Goal: Task Accomplishment & Management: Use online tool/utility

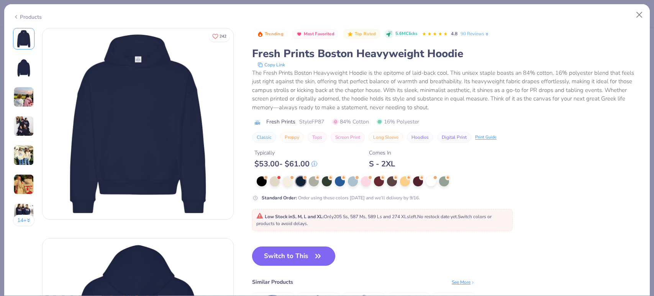
click at [278, 263] on button "Switch to This" at bounding box center [293, 255] width 83 height 19
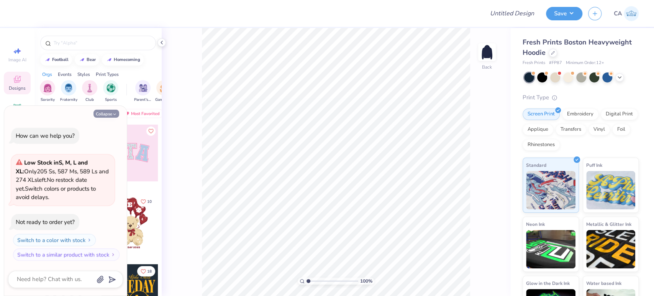
click at [109, 116] on button "Collapse" at bounding box center [107, 114] width 26 height 8
type textarea "x"
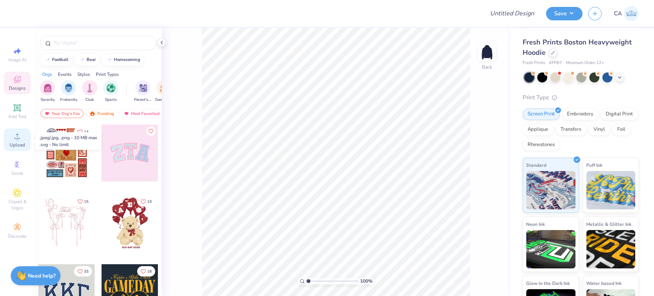
click at [16, 142] on div "Upload" at bounding box center [17, 139] width 27 height 23
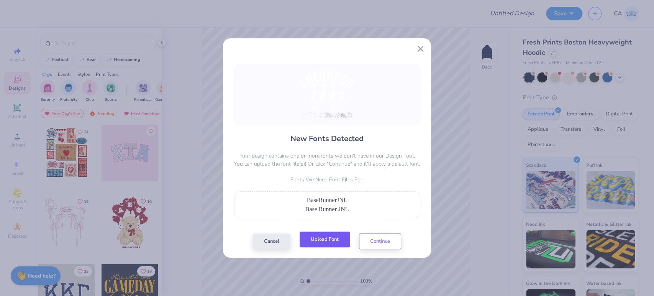
click at [343, 243] on button "Upload Font" at bounding box center [325, 240] width 50 height 16
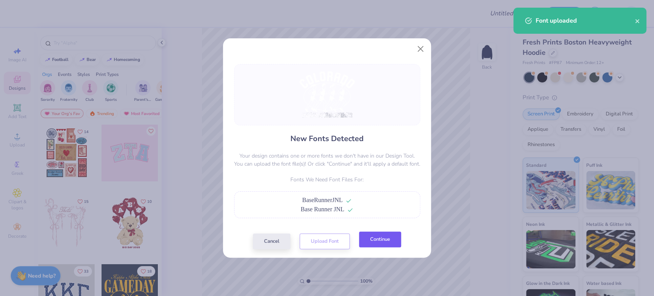
click at [368, 241] on button "Continue" at bounding box center [380, 240] width 42 height 16
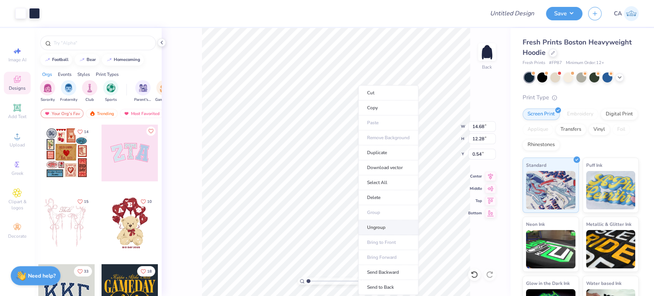
click at [374, 229] on li "Ungroup" at bounding box center [388, 227] width 60 height 15
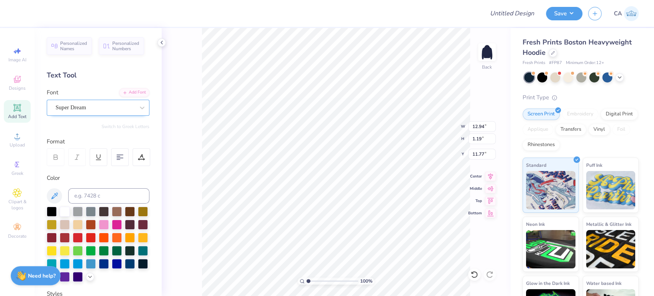
click at [87, 108] on div "Super Dream" at bounding box center [95, 108] width 80 height 12
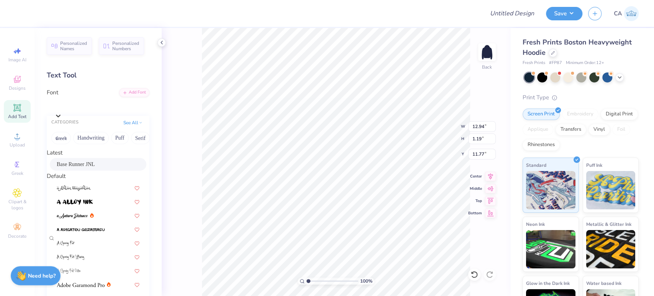
click at [74, 166] on span "Base Runner JNL" at bounding box center [76, 164] width 38 height 8
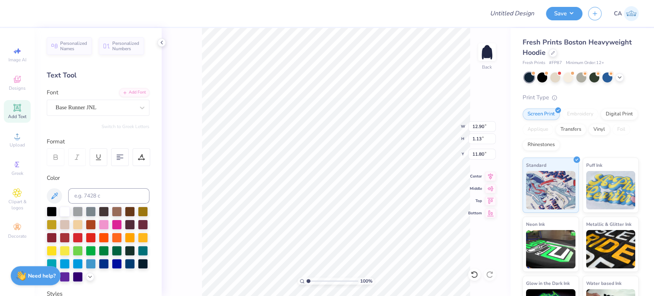
type input "12.90"
type input "1.13"
type input "11.80"
click at [493, 172] on icon at bounding box center [490, 175] width 11 height 9
click at [490, 177] on icon at bounding box center [490, 175] width 5 height 7
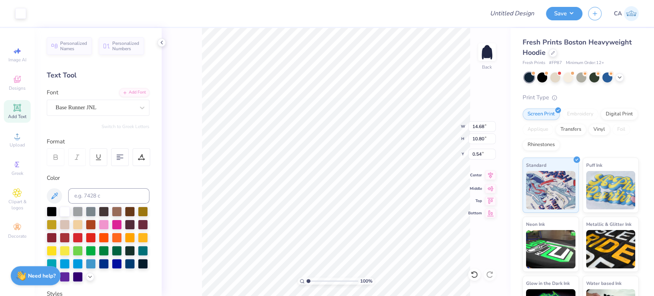
click at [487, 175] on icon at bounding box center [490, 175] width 11 height 9
type input "4.28"
click at [325, 278] on input "range" at bounding box center [333, 281] width 52 height 7
type input "12.90"
type input "1.13"
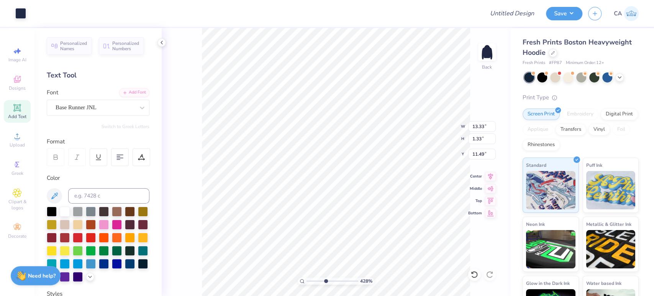
type input "11.80"
drag, startPoint x: 315, startPoint y: 281, endPoint x: 305, endPoint y: 277, distance: 11.3
type input "1"
click at [307, 278] on input "range" at bounding box center [333, 281] width 52 height 7
click at [475, 128] on input "14.68" at bounding box center [482, 126] width 28 height 11
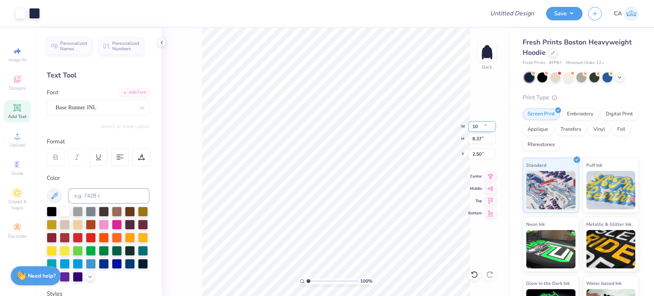
type input "10.00"
type input "8.37"
click at [477, 156] on input "2.50" at bounding box center [482, 154] width 28 height 11
type input "3.00"
click at [491, 172] on icon at bounding box center [490, 175] width 11 height 9
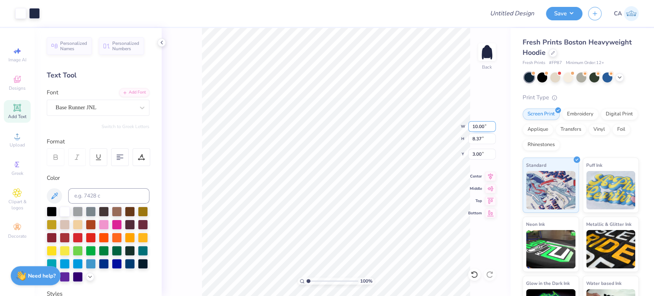
click at [483, 125] on input "10.00" at bounding box center [482, 126] width 28 height 11
type input "11.00"
type input "9.21"
click at [479, 153] on input "2.58" at bounding box center [482, 154] width 28 height 11
type input "3.00"
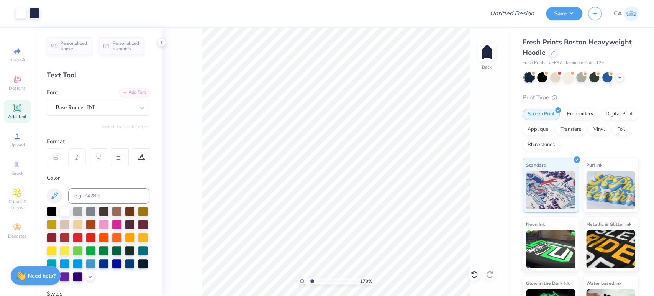
drag, startPoint x: 320, startPoint y: 283, endPoint x: 312, endPoint y: 277, distance: 9.7
type input "1.7"
click at [312, 278] on input "range" at bounding box center [333, 281] width 52 height 7
click at [485, 154] on input "3.00" at bounding box center [482, 154] width 28 height 11
type input "2.50"
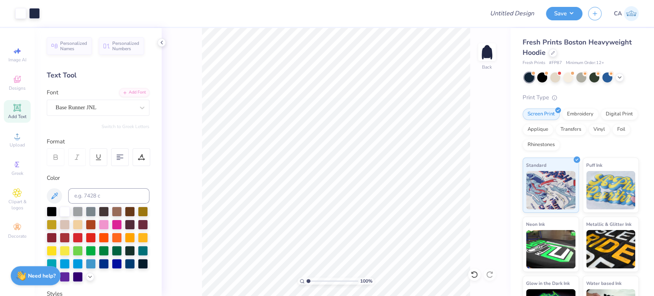
drag, startPoint x: 309, startPoint y: 279, endPoint x: 305, endPoint y: 276, distance: 5.2
type input "1"
click at [307, 278] on input "range" at bounding box center [333, 281] width 52 height 7
click at [500, 11] on input "Design Title" at bounding box center [502, 13] width 75 height 15
paste input "FPS239936"
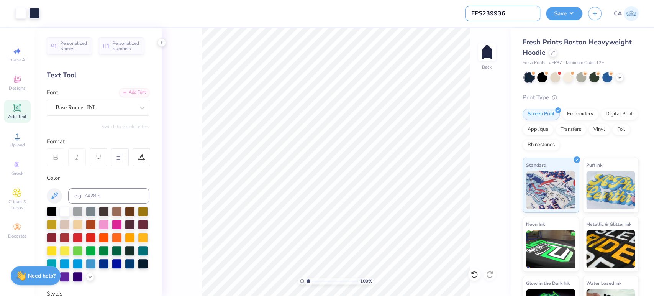
type input "FPS239936"
click at [554, 12] on button "Save" at bounding box center [564, 12] width 36 height 13
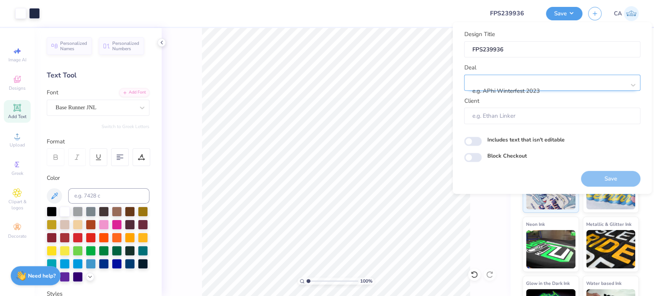
click at [557, 81] on div at bounding box center [549, 81] width 153 height 10
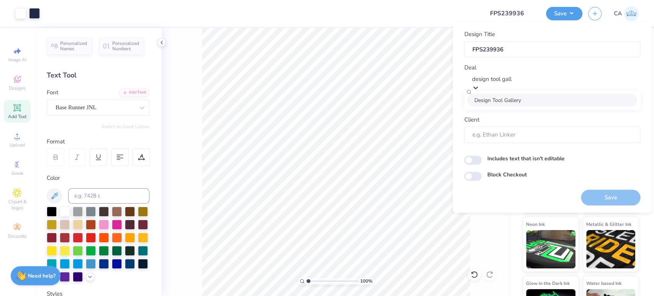
click at [552, 102] on div "Design Tool Gallery" at bounding box center [552, 100] width 170 height 13
type input "design tool gall"
type input "Design Tool Gallery User"
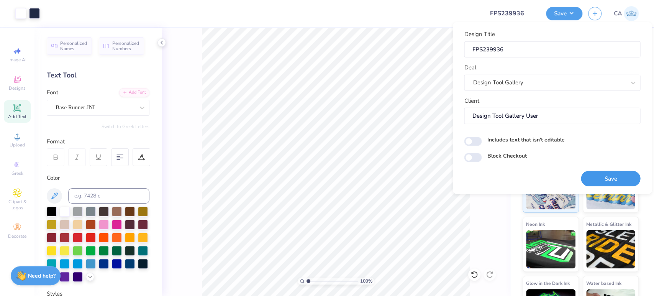
click at [598, 174] on button "Save" at bounding box center [610, 179] width 59 height 16
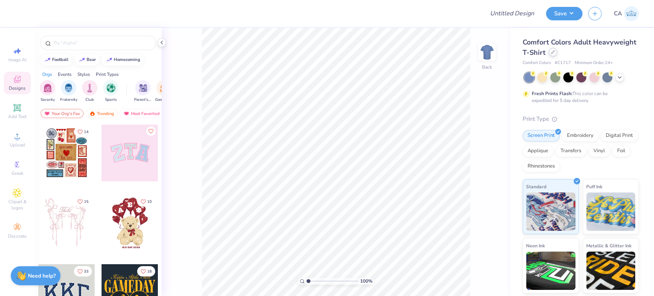
click at [557, 53] on div at bounding box center [553, 52] width 8 height 8
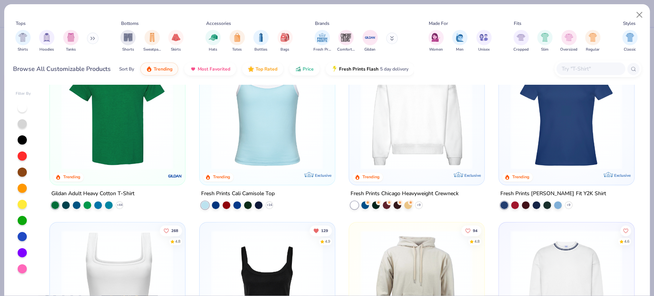
scroll to position [340, 0]
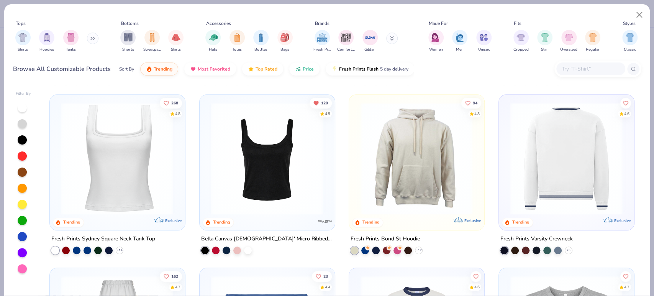
click at [506, 188] on img at bounding box center [447, 158] width 120 height 112
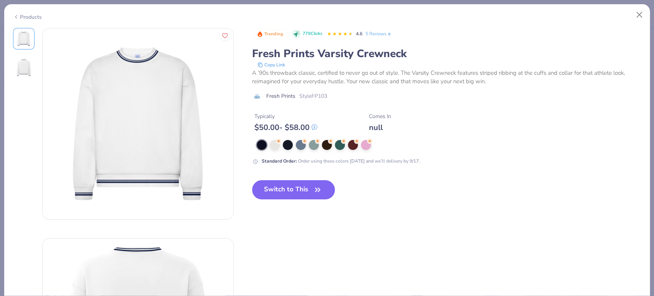
click at [24, 13] on div "Products" at bounding box center [27, 17] width 29 height 8
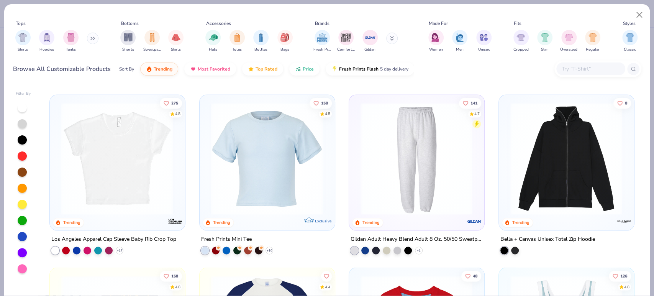
scroll to position [1022, 0]
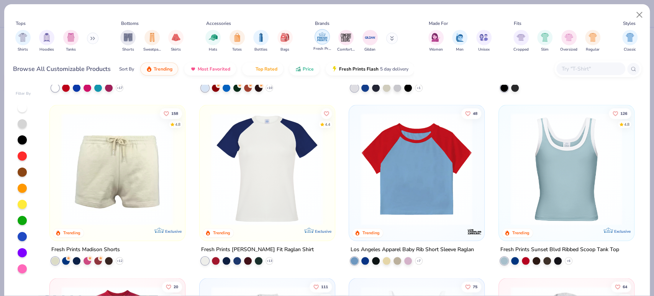
click at [321, 40] on img "filter for Fresh Prints" at bounding box center [322, 36] width 11 height 11
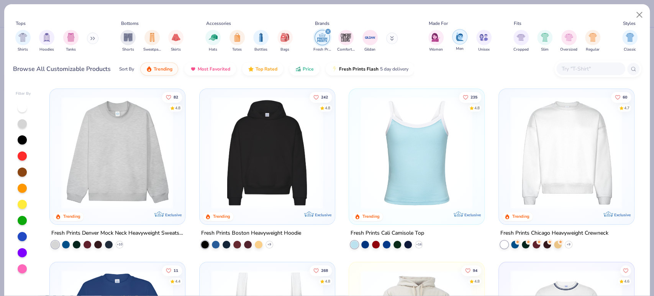
click at [455, 41] on div "filter for Men" at bounding box center [459, 36] width 15 height 15
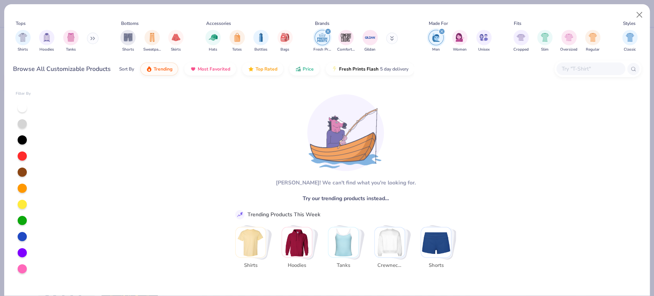
click at [440, 28] on div "filter for Men" at bounding box center [442, 31] width 7 height 7
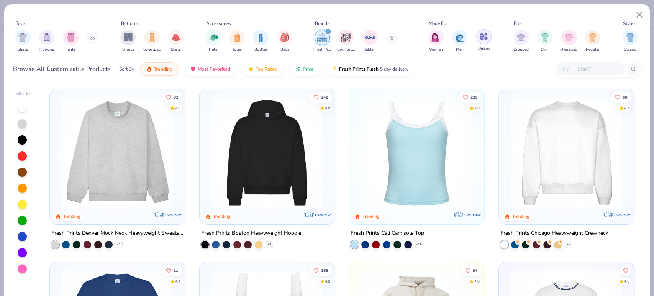
click at [481, 40] on img "filter for Unisex" at bounding box center [484, 36] width 9 height 9
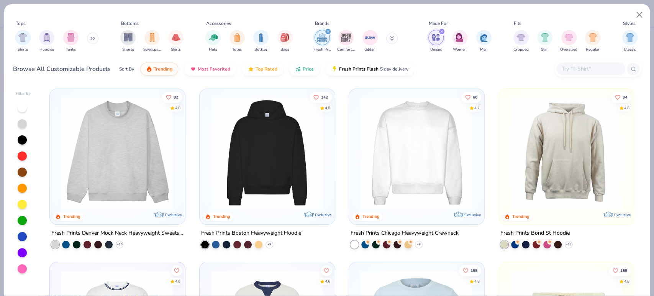
scroll to position [170, 0]
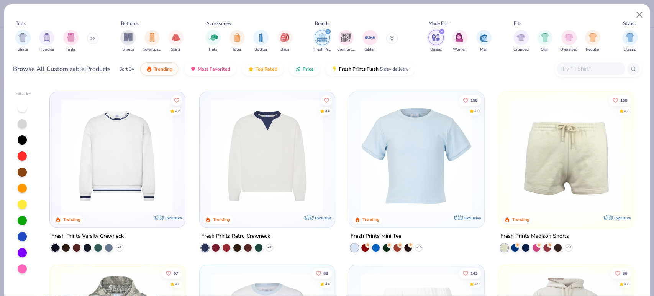
click at [279, 149] on img at bounding box center [267, 155] width 120 height 112
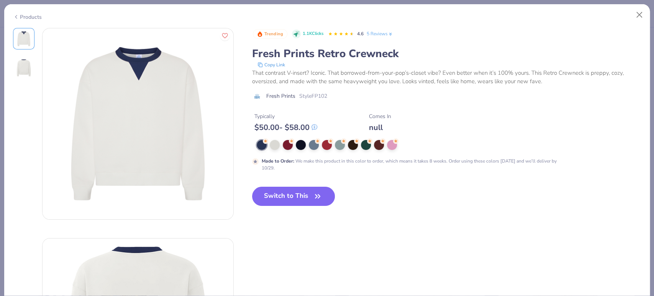
click at [321, 93] on span "Style FP102" at bounding box center [313, 96] width 28 height 8
copy span "FP102"
